Goal: Task Accomplishment & Management: Manage account settings

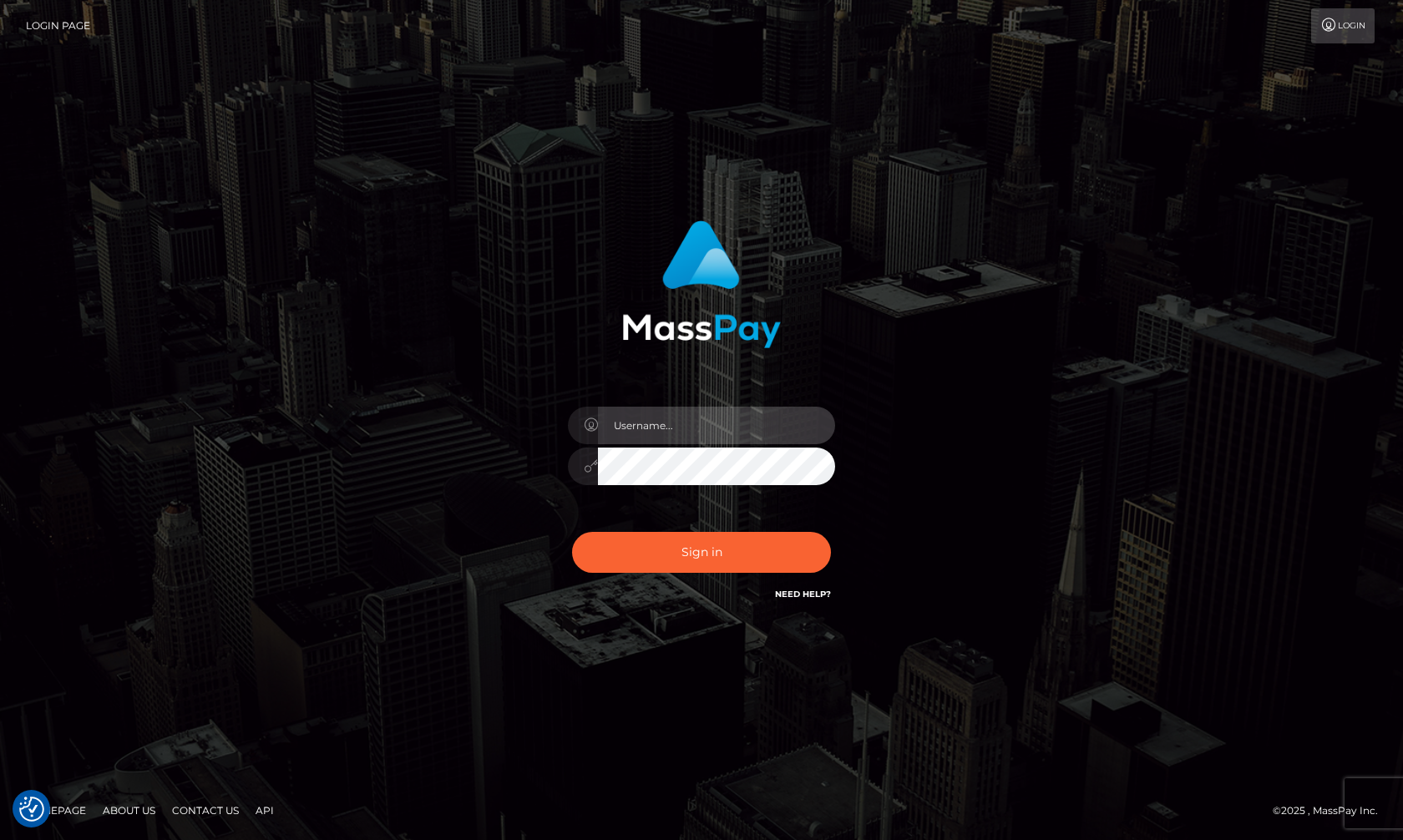
type input "hello.feetfinder"
click at [729, 436] on input "hello.feetfinder" at bounding box center [716, 425] width 237 height 37
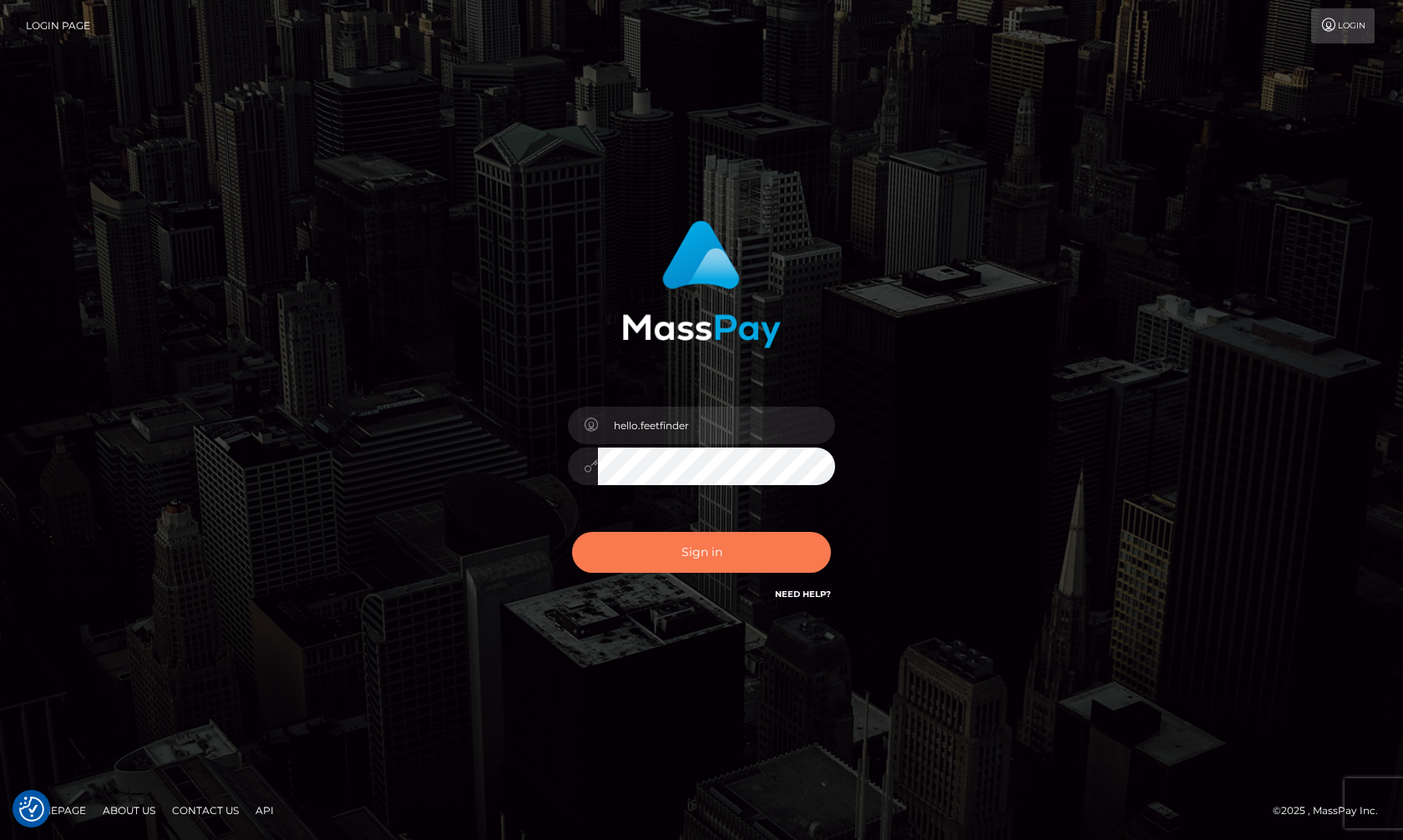
click at [709, 549] on button "Sign in" at bounding box center [702, 553] width 259 height 41
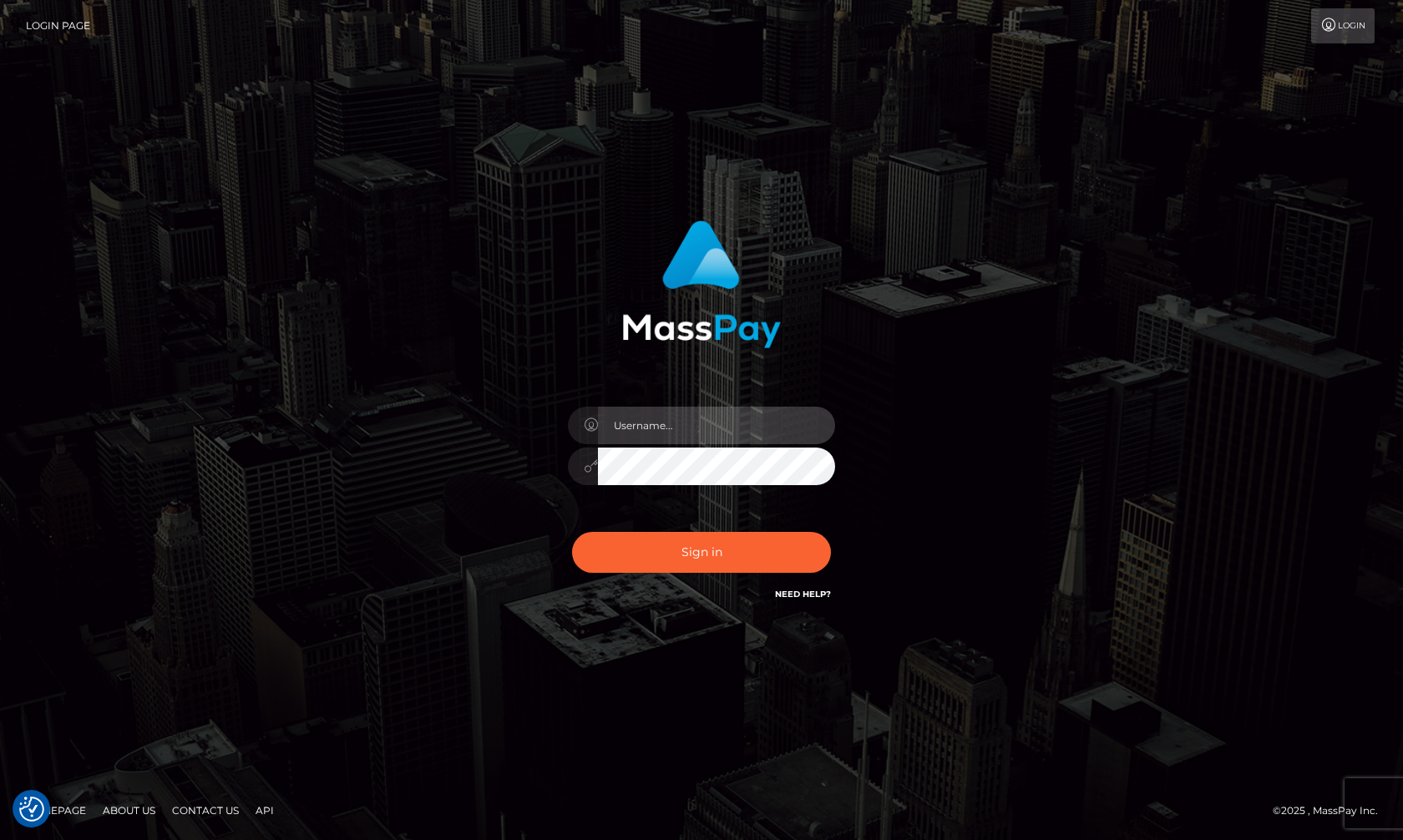
type input "hello.feetfinder"
click at [729, 420] on input "hello.feetfinder" at bounding box center [716, 425] width 237 height 37
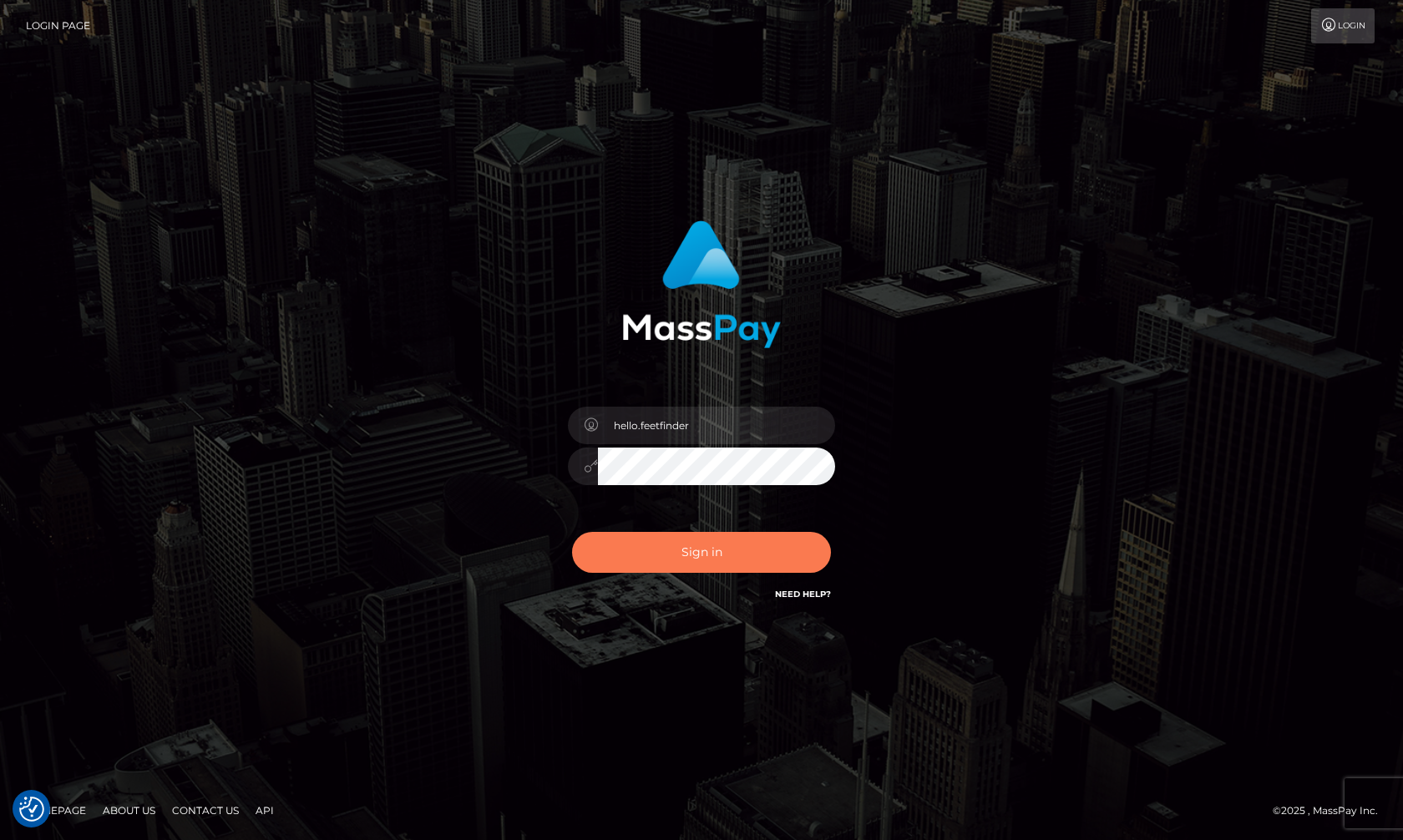
click at [753, 546] on button "Sign in" at bounding box center [702, 553] width 259 height 41
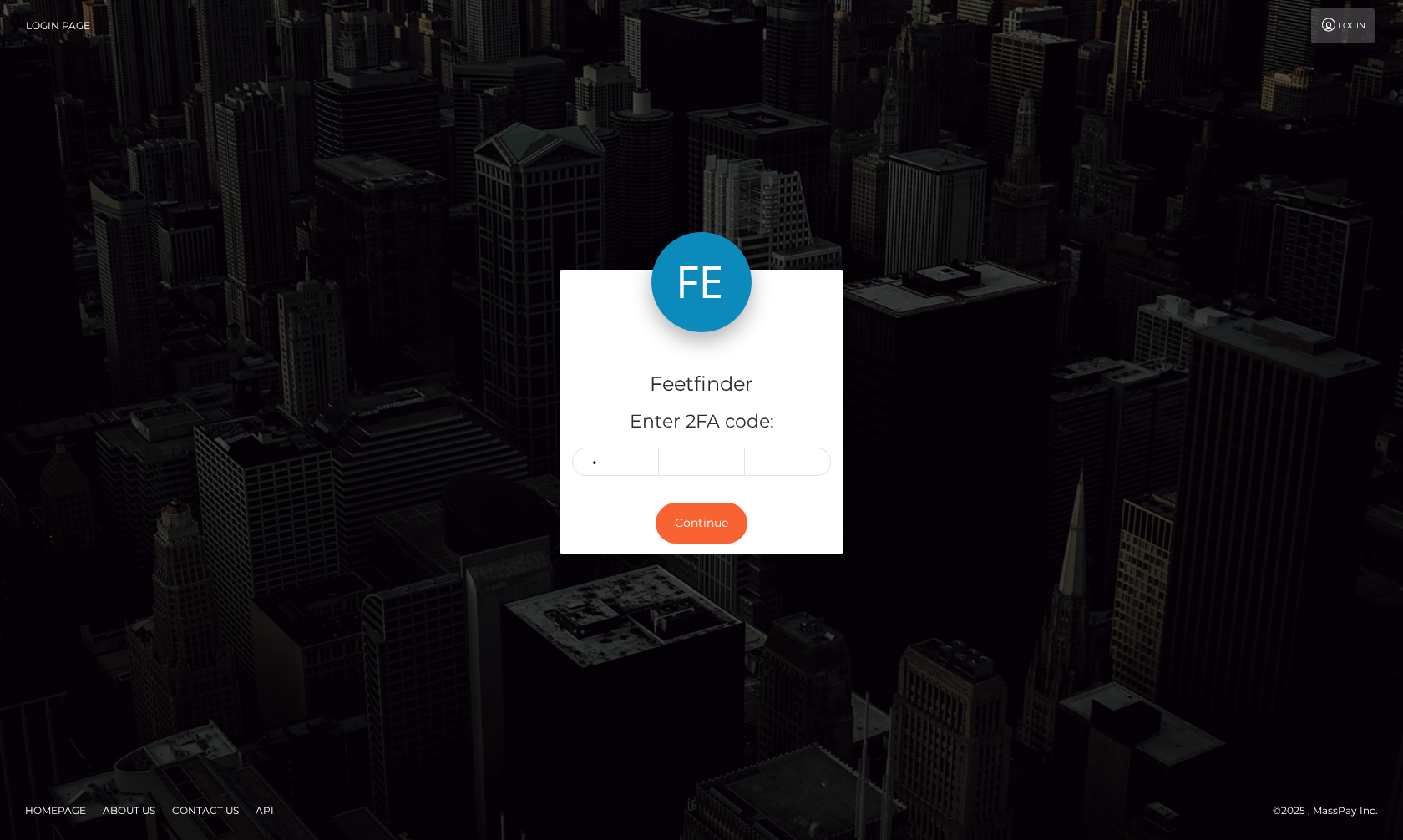
type input "7"
type input "3"
type input "9"
type input "3"
type input "6"
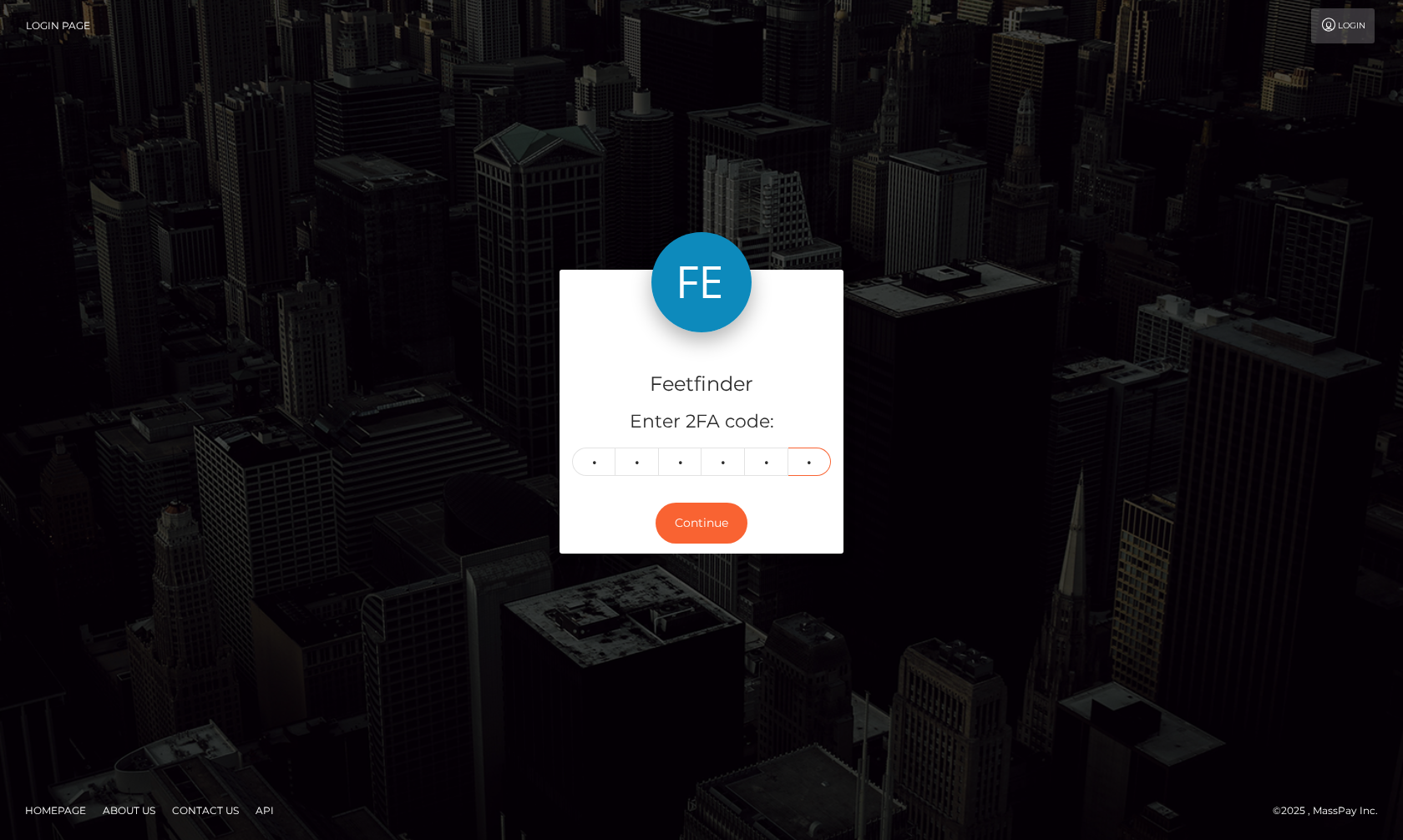
type input "8"
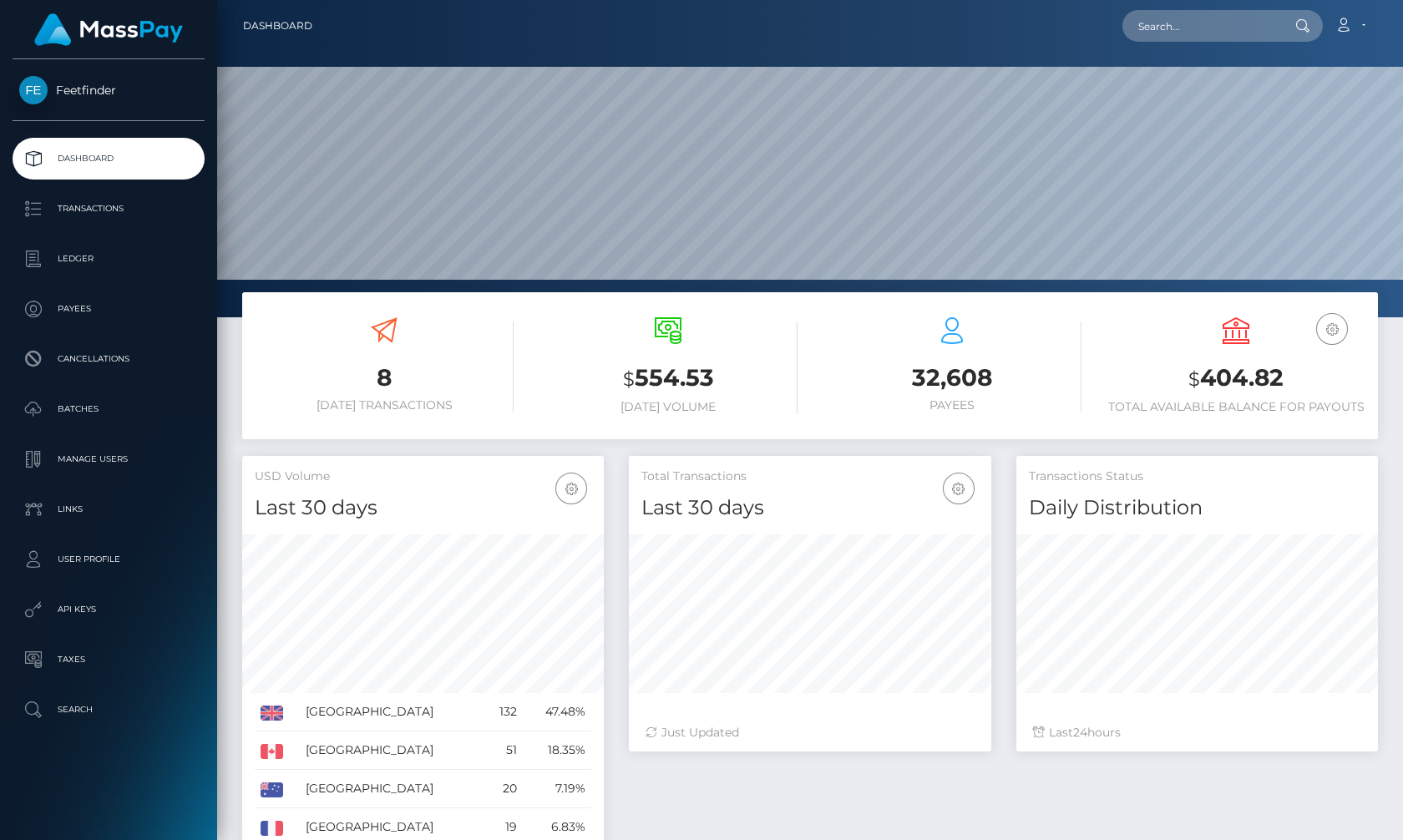
scroll to position [297, 361]
click at [70, 309] on p "Payees" at bounding box center [109, 309] width 179 height 25
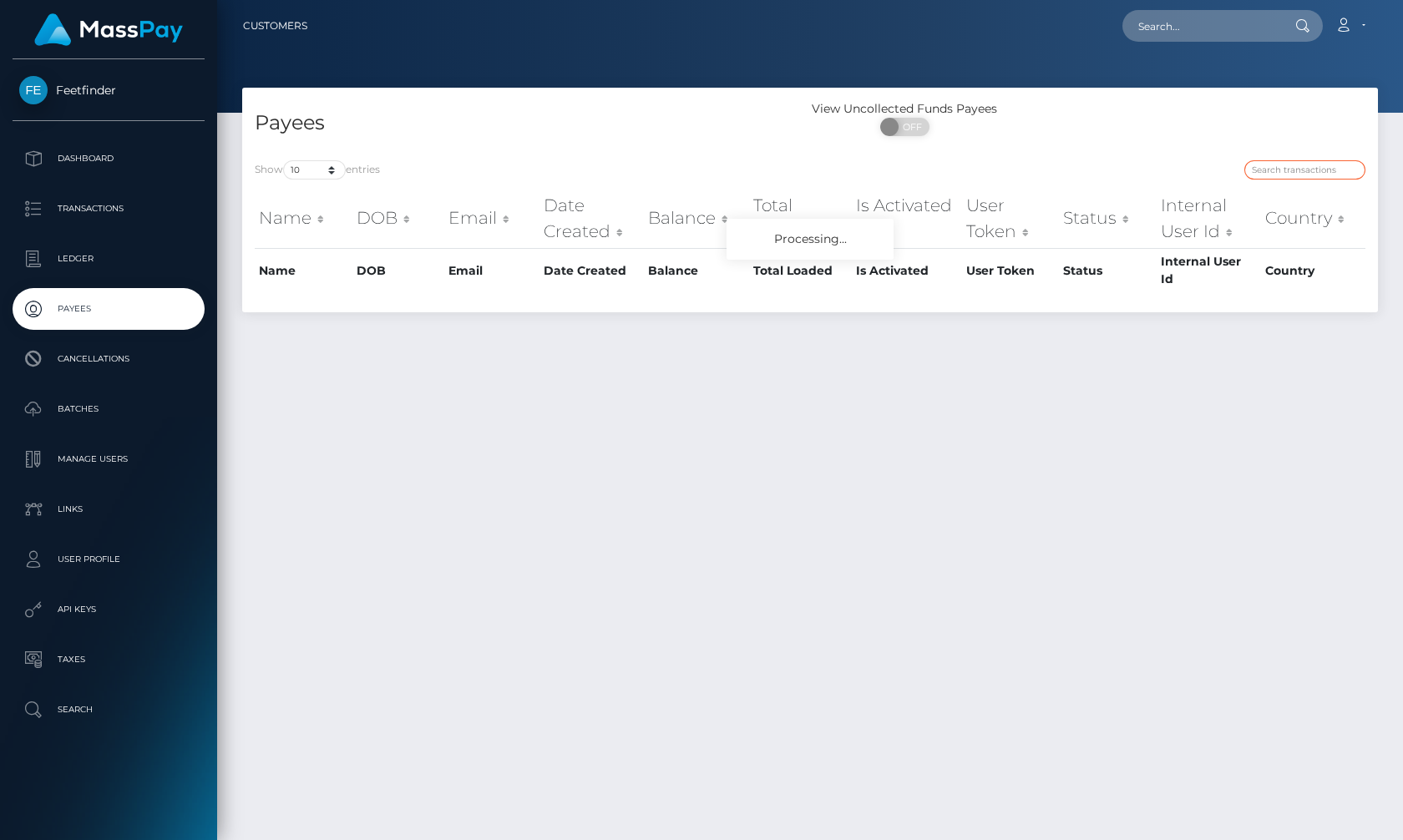
click at [1301, 167] on input "search" at bounding box center [1305, 170] width 121 height 20
paste input "96ab6c74-924b-11f0-bd85-0694aced620b"
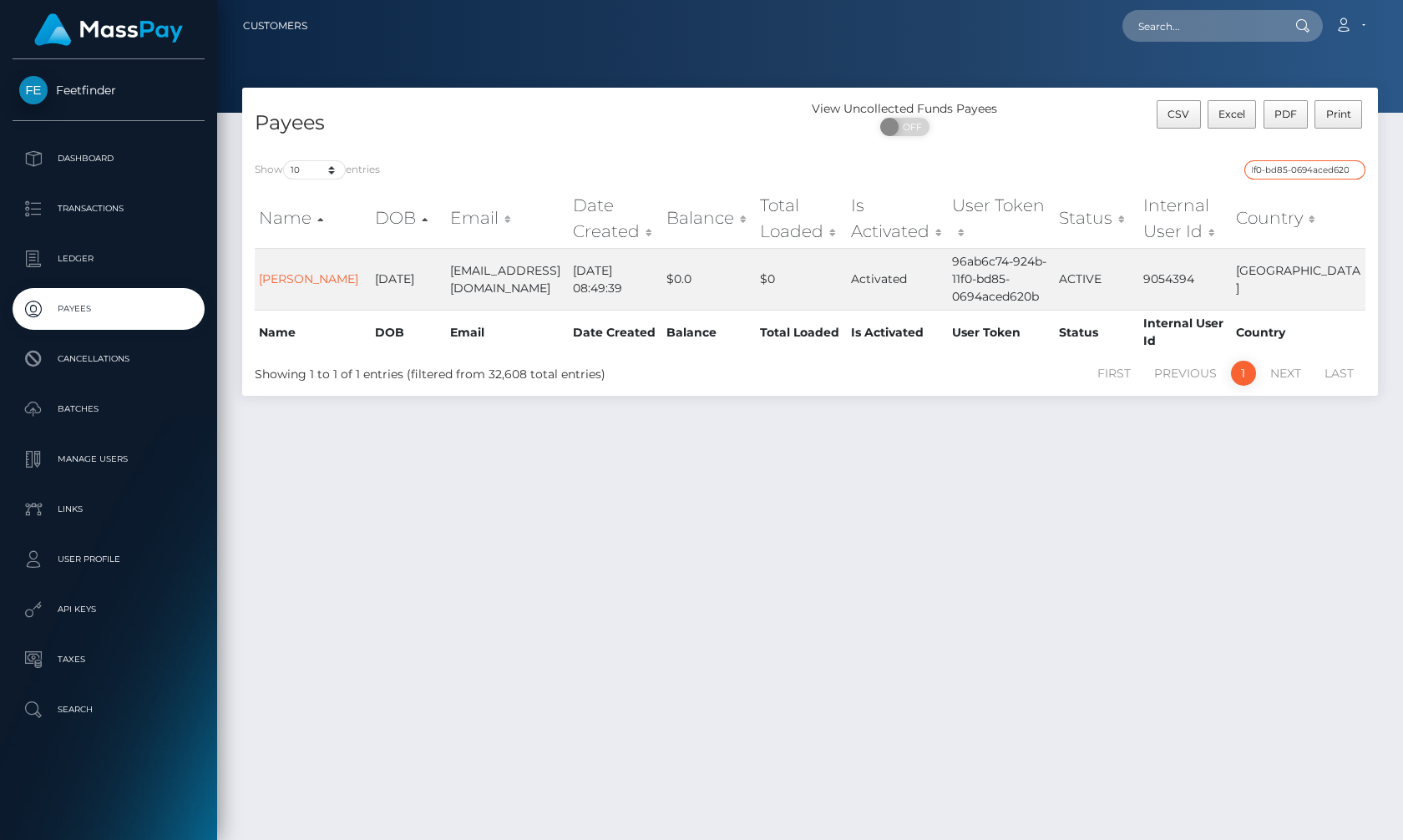
type input "96ab6c74-924b-11f0-bd85-0694aced620b"
click at [92, 150] on p "Dashboard" at bounding box center [109, 158] width 179 height 25
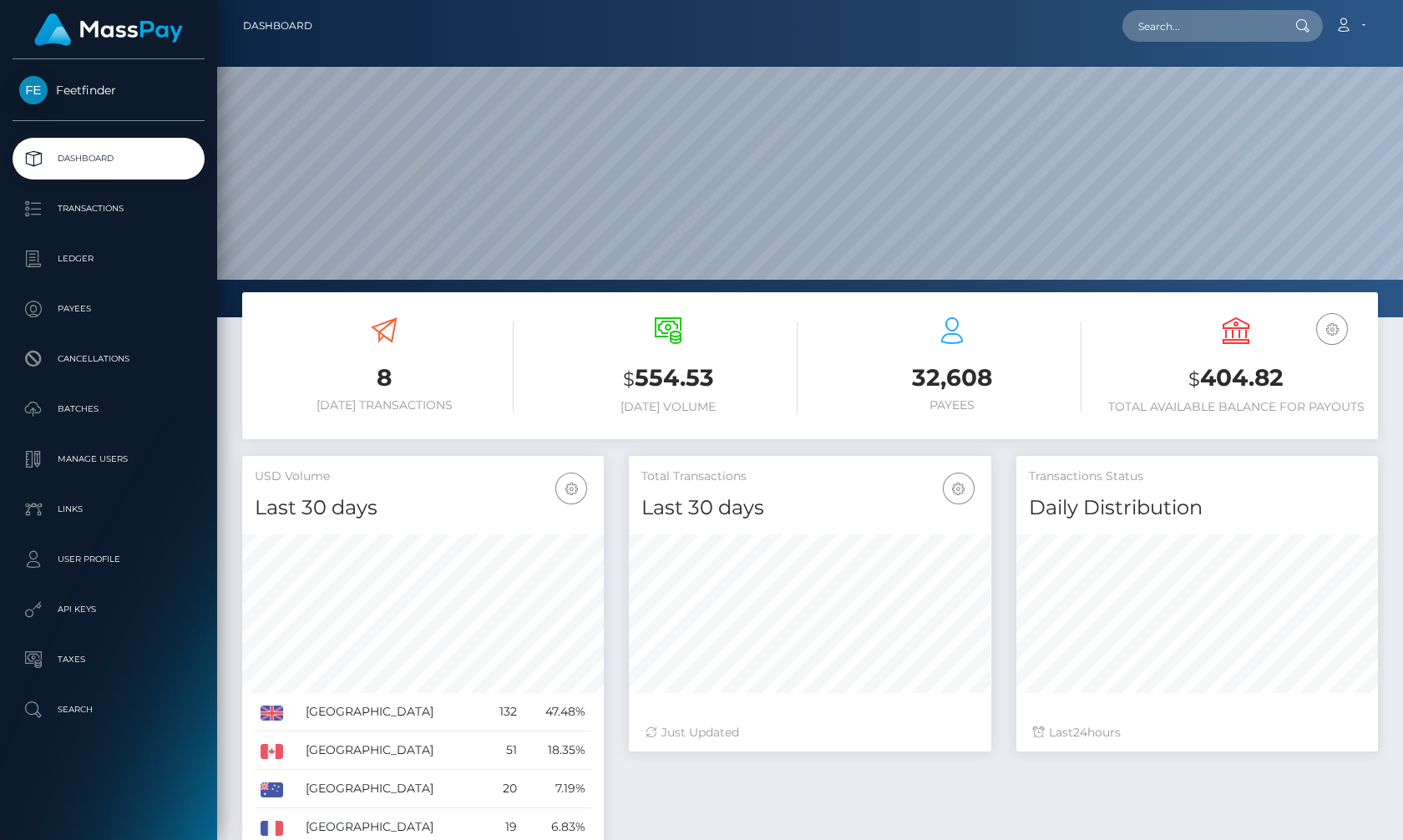
scroll to position [297, 361]
